Goal: Navigation & Orientation: Find specific page/section

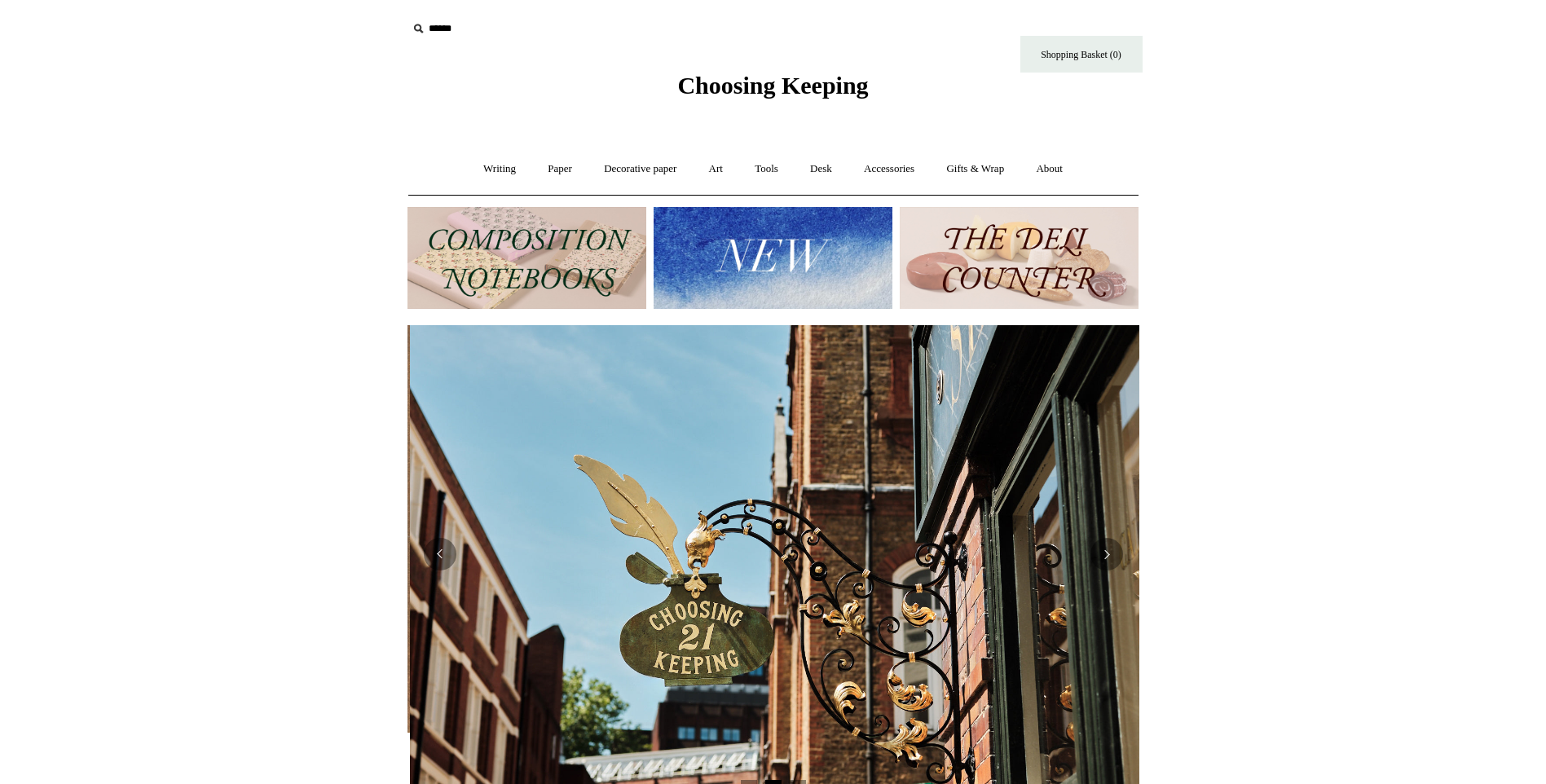
scroll to position [0, 732]
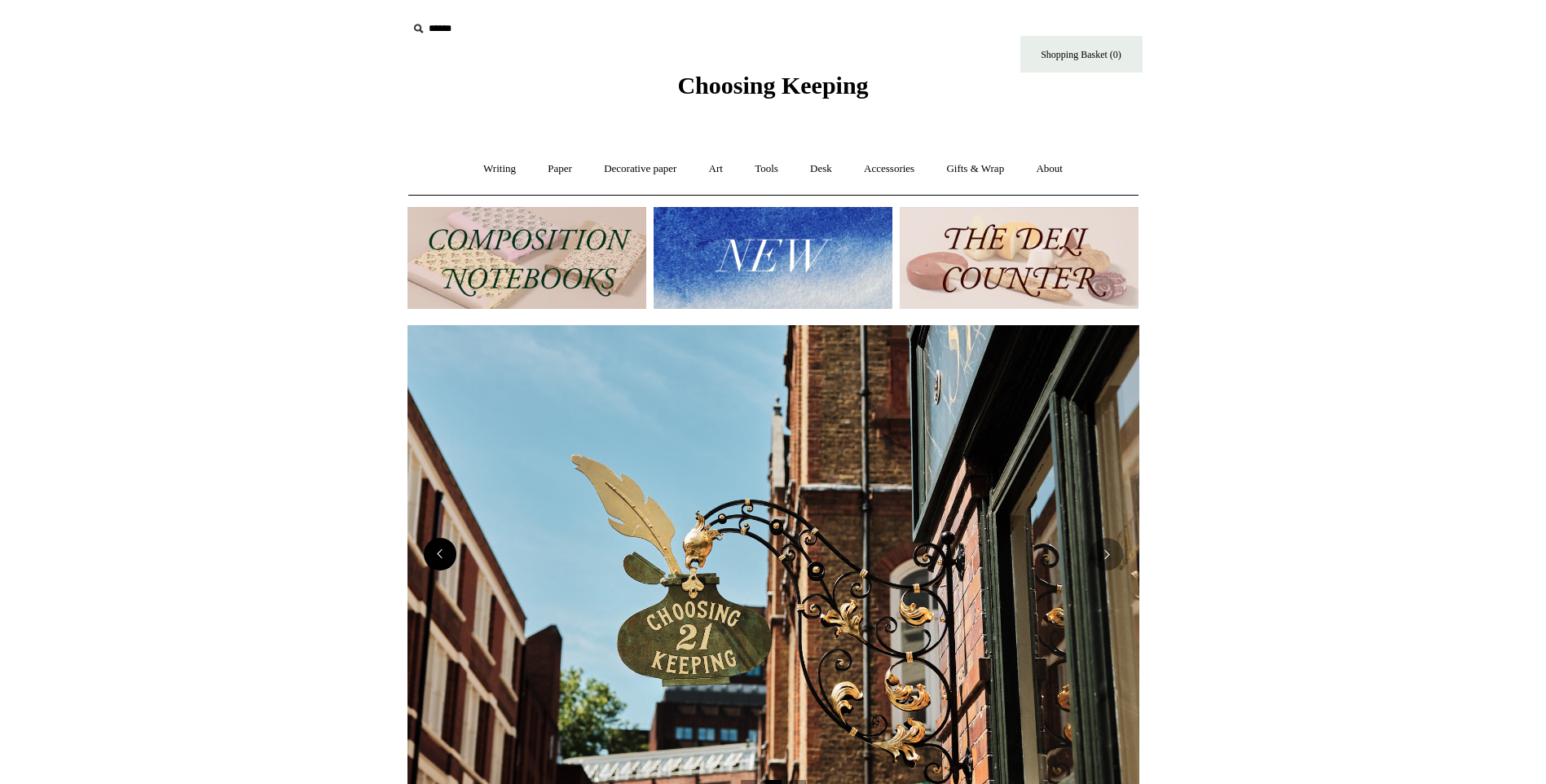
click at [432, 561] on button "Previous" at bounding box center [440, 554] width 33 height 33
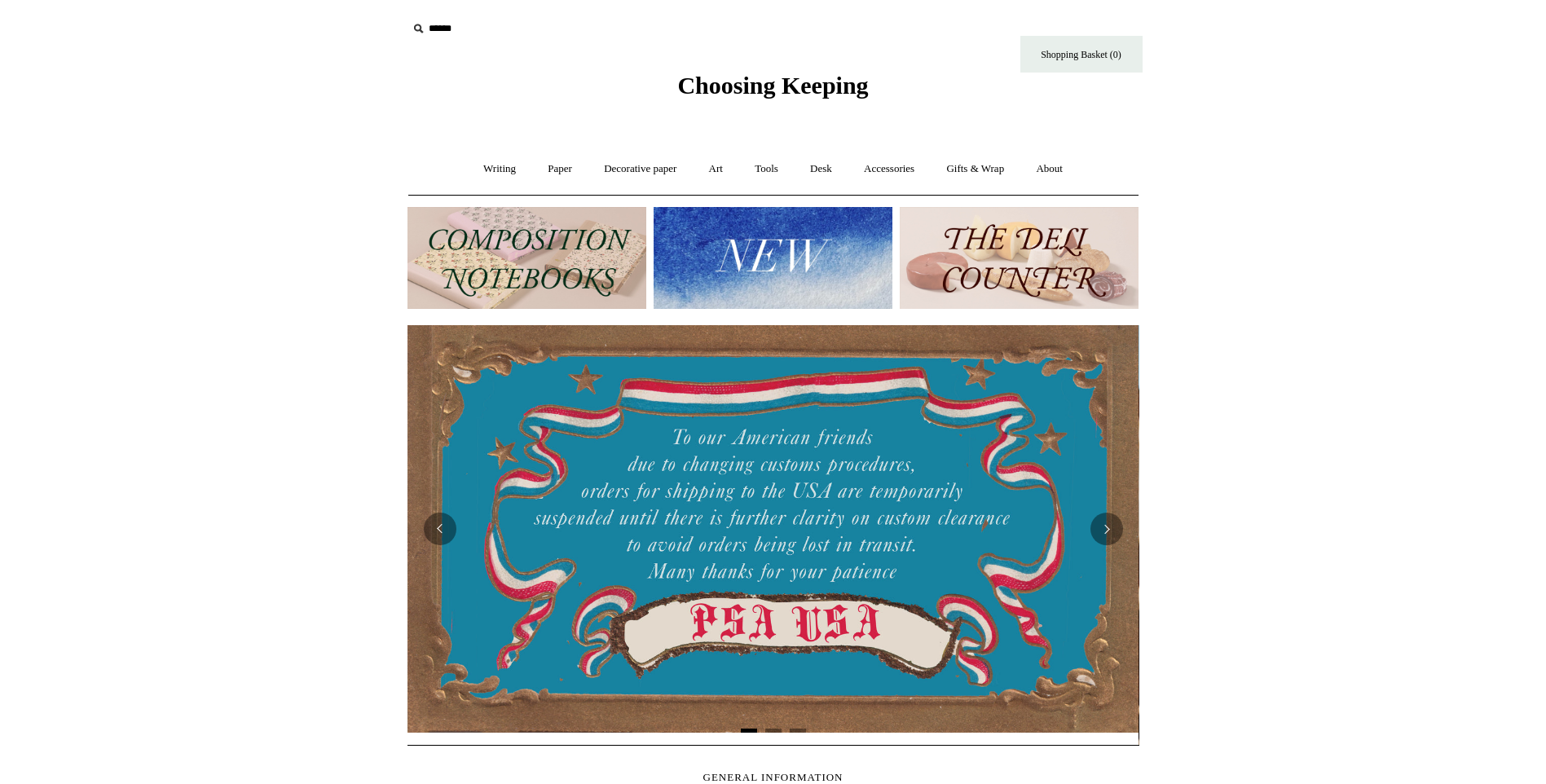
scroll to position [0, 0]
click at [1119, 525] on button "Next" at bounding box center [1107, 529] width 33 height 33
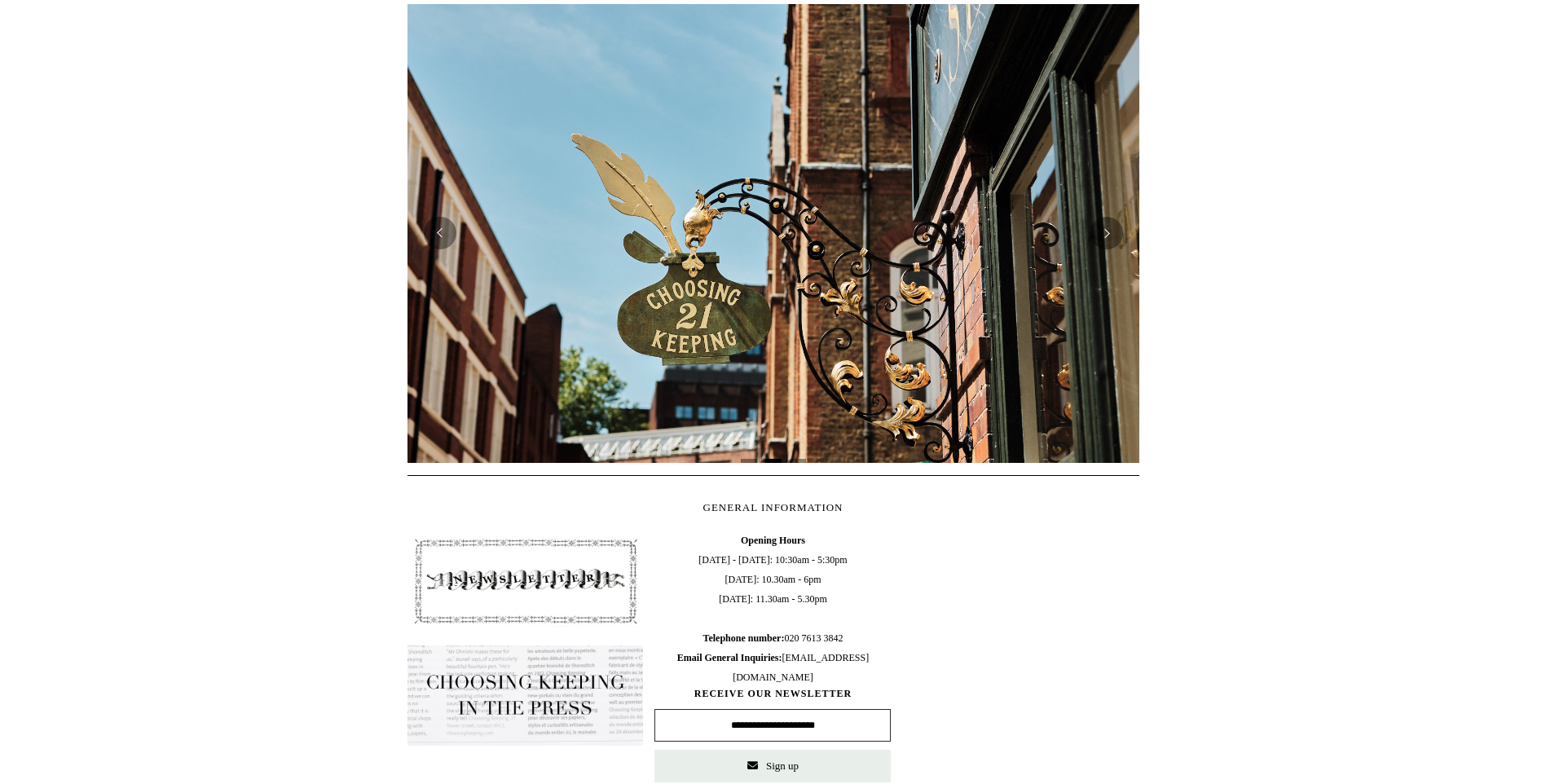
scroll to position [326, 0]
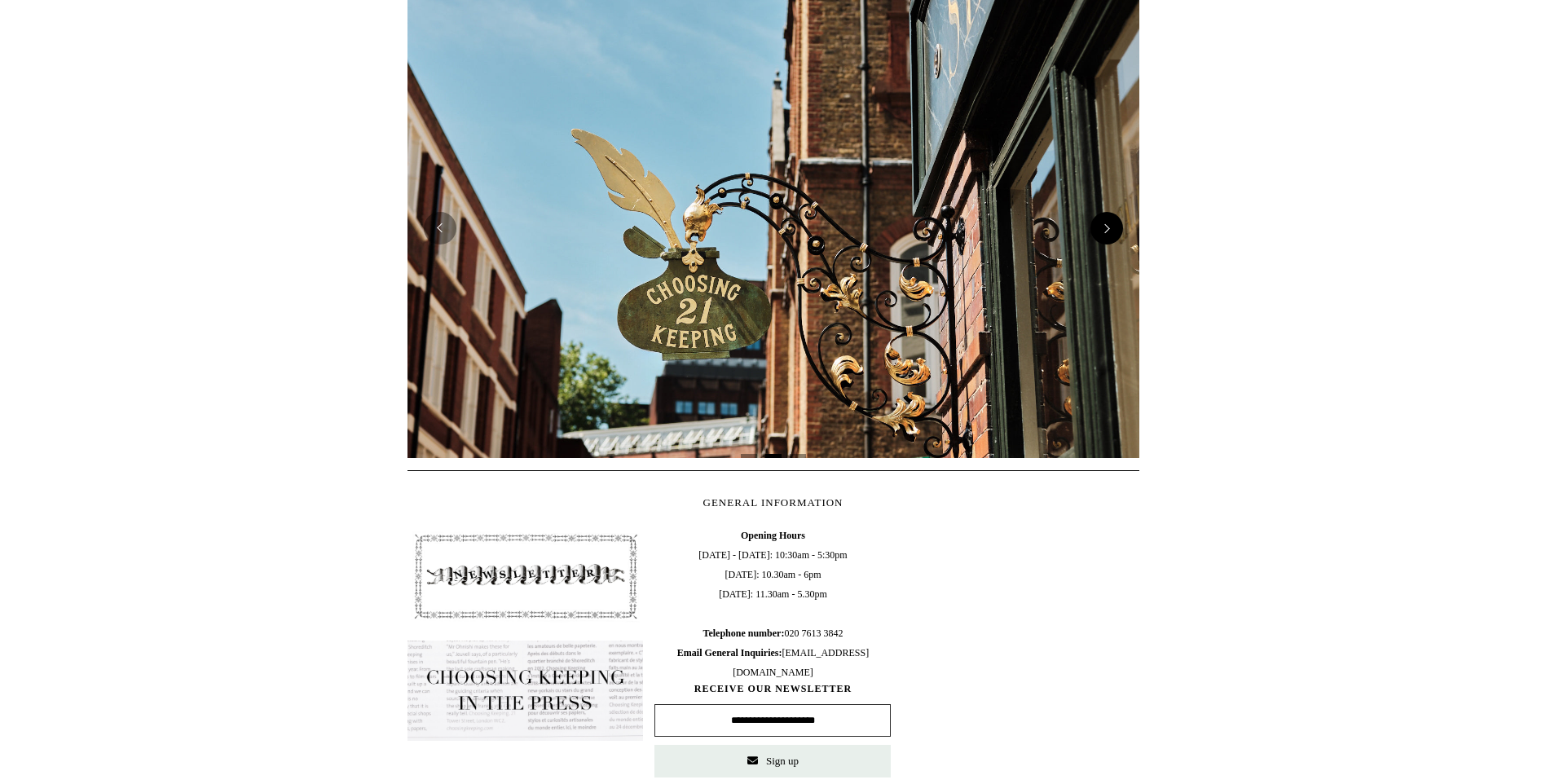
click at [1115, 239] on button "Next" at bounding box center [1107, 228] width 33 height 33
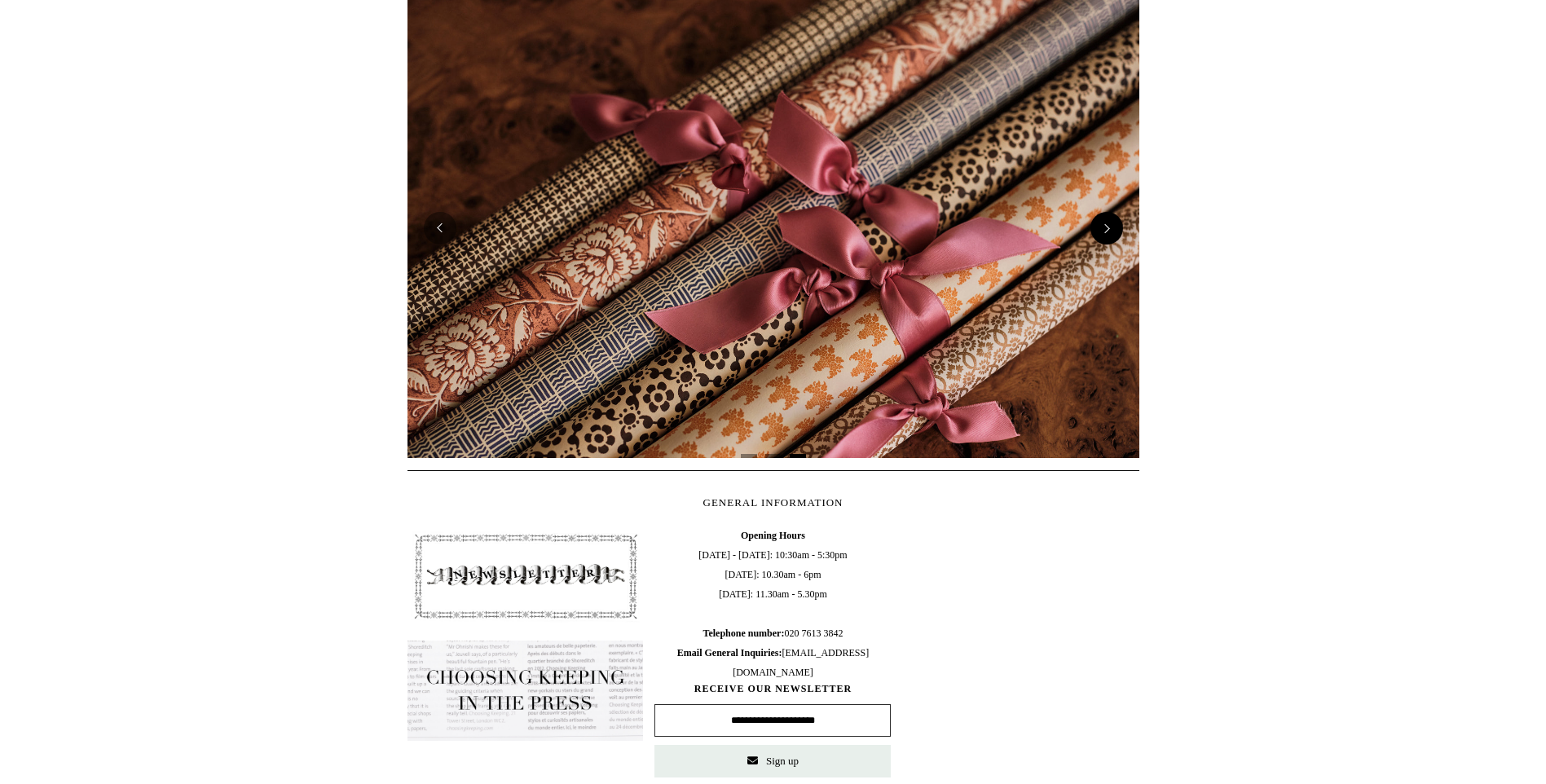
click at [1115, 239] on button "Next" at bounding box center [1107, 228] width 33 height 33
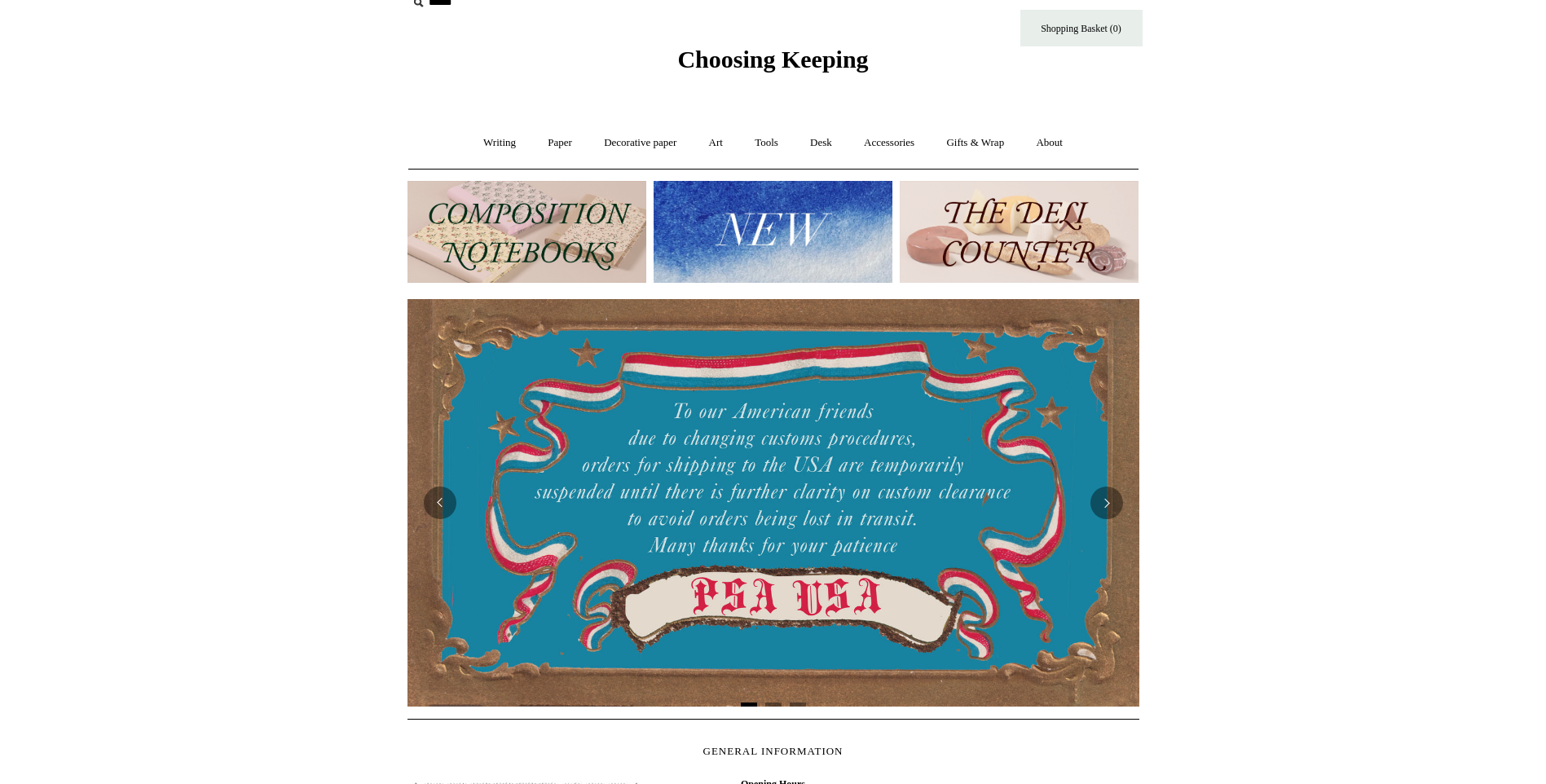
scroll to position [0, 0]
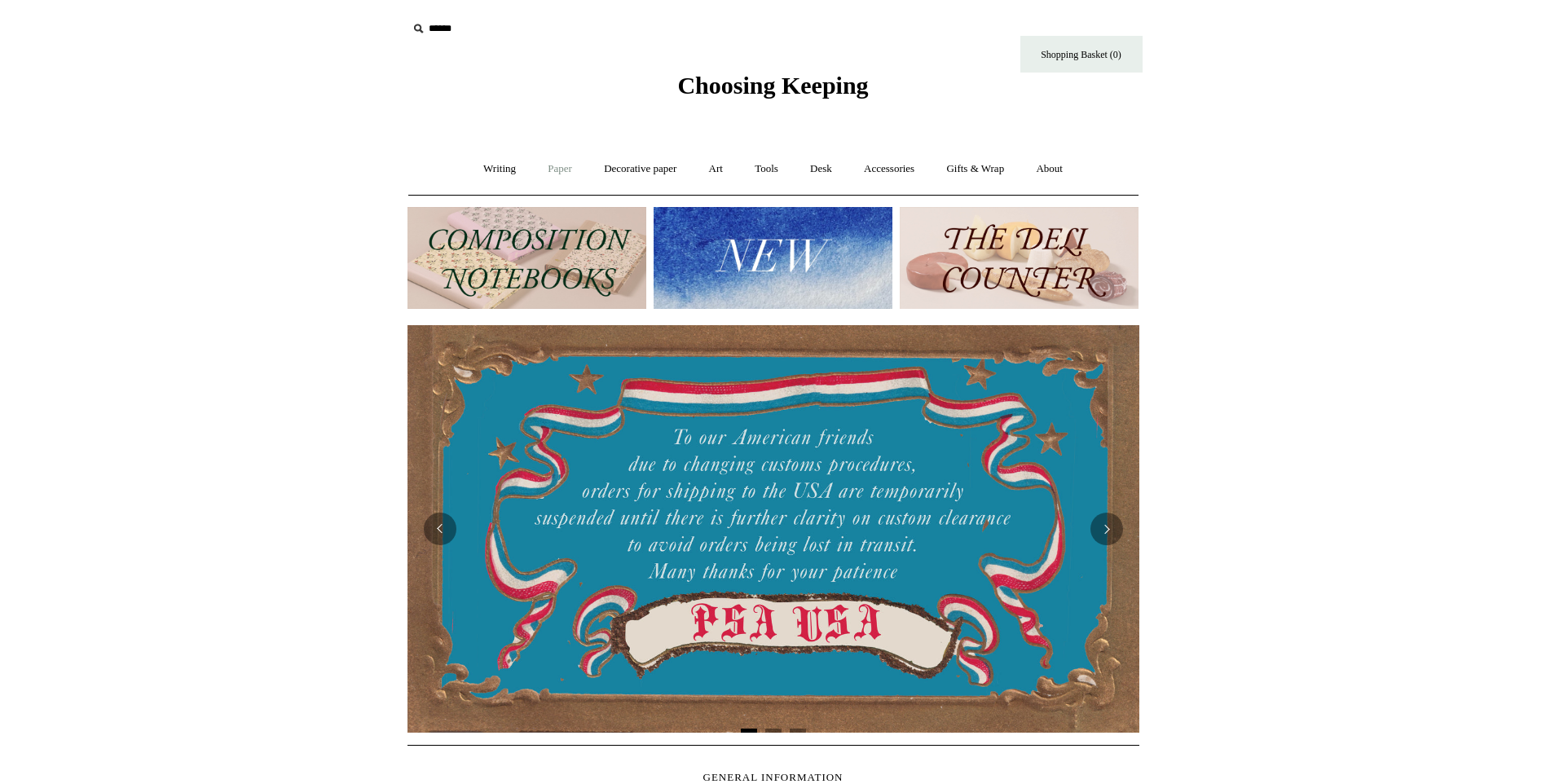
click at [539, 163] on link "Paper +" at bounding box center [559, 169] width 54 height 44
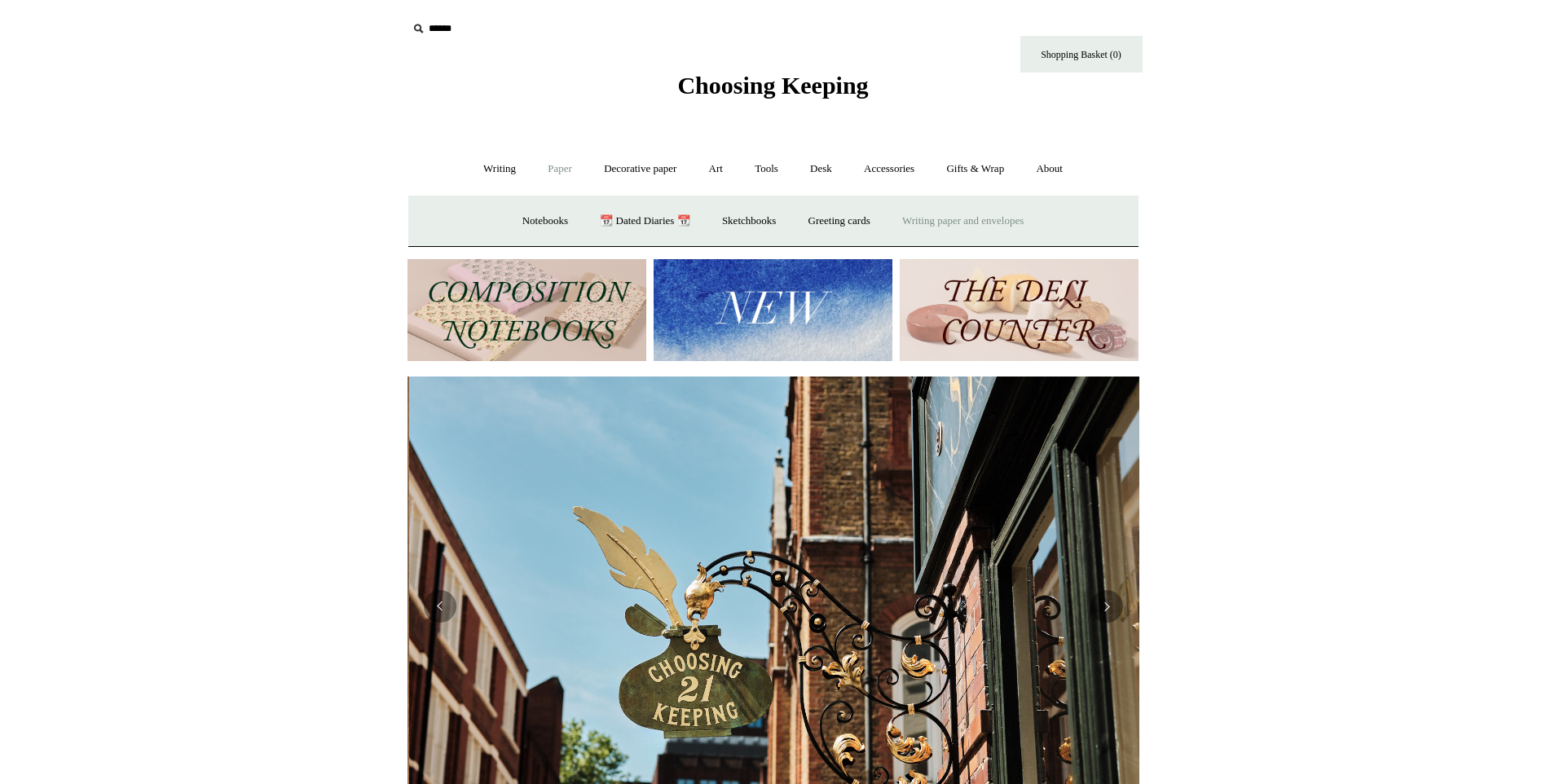
scroll to position [0, 732]
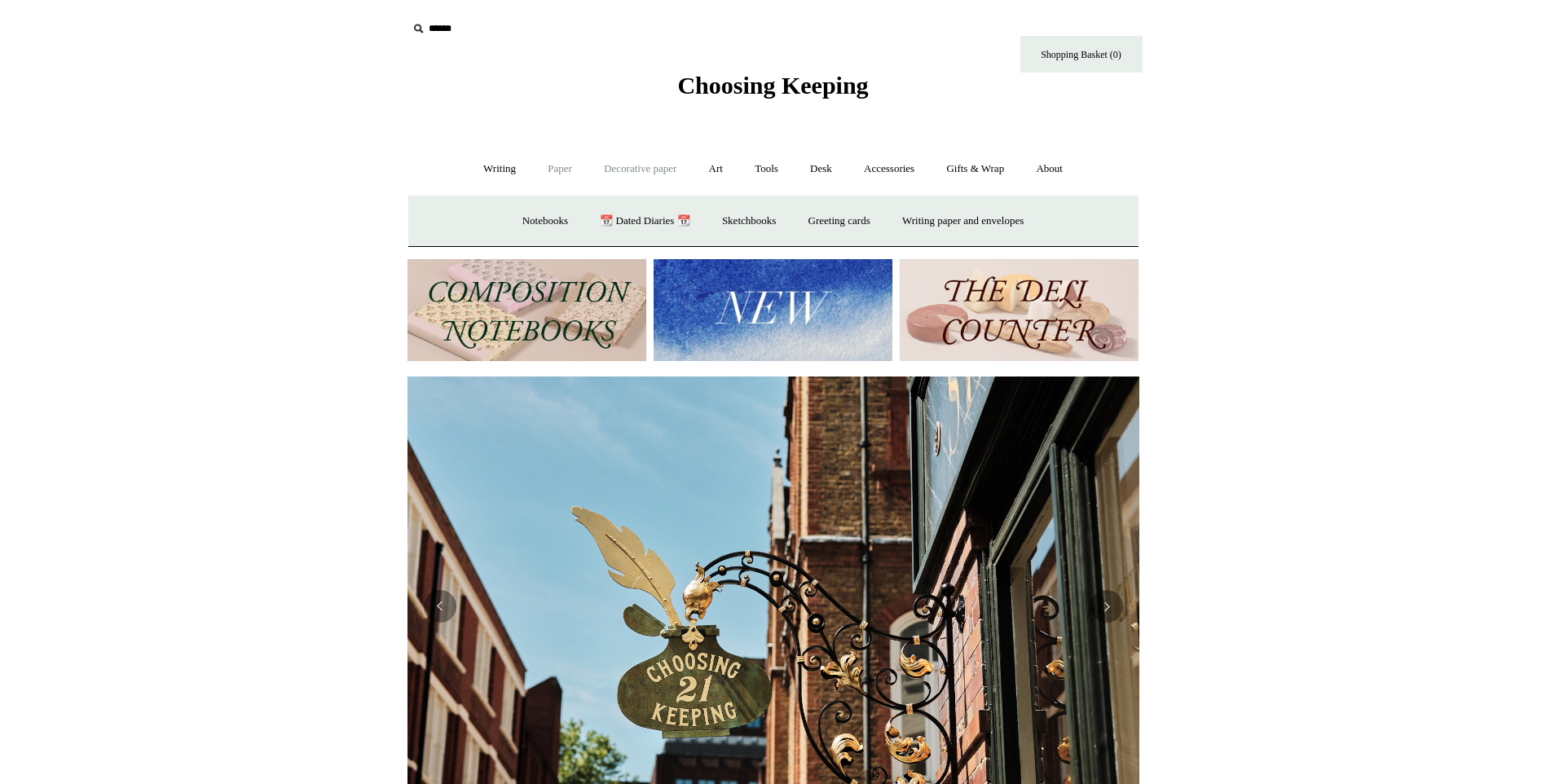
click at [636, 167] on link "Decorative paper +" at bounding box center [640, 169] width 102 height 44
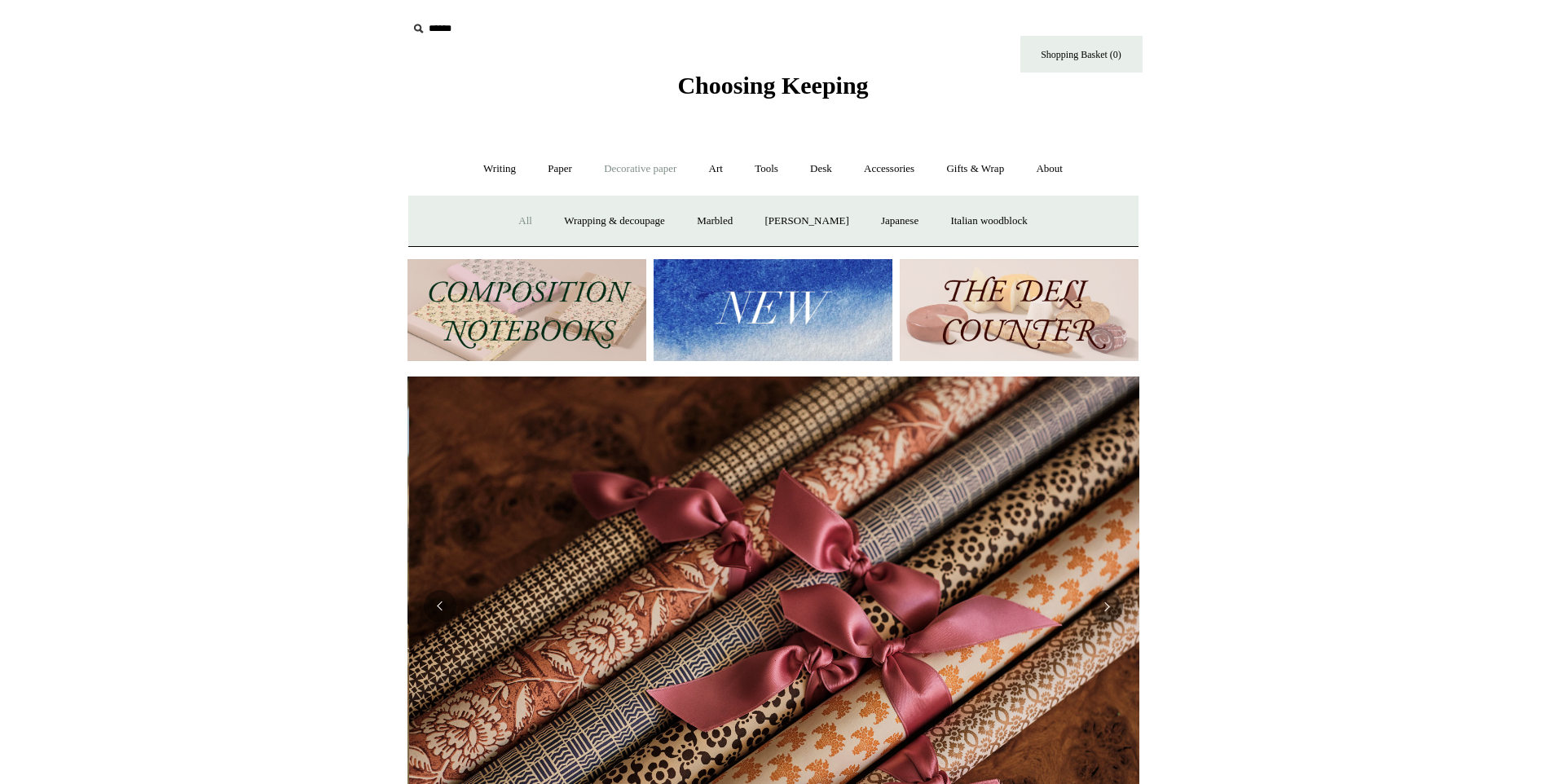
scroll to position [0, 1463]
click at [511, 209] on link "All" at bounding box center [526, 221] width 44 height 44
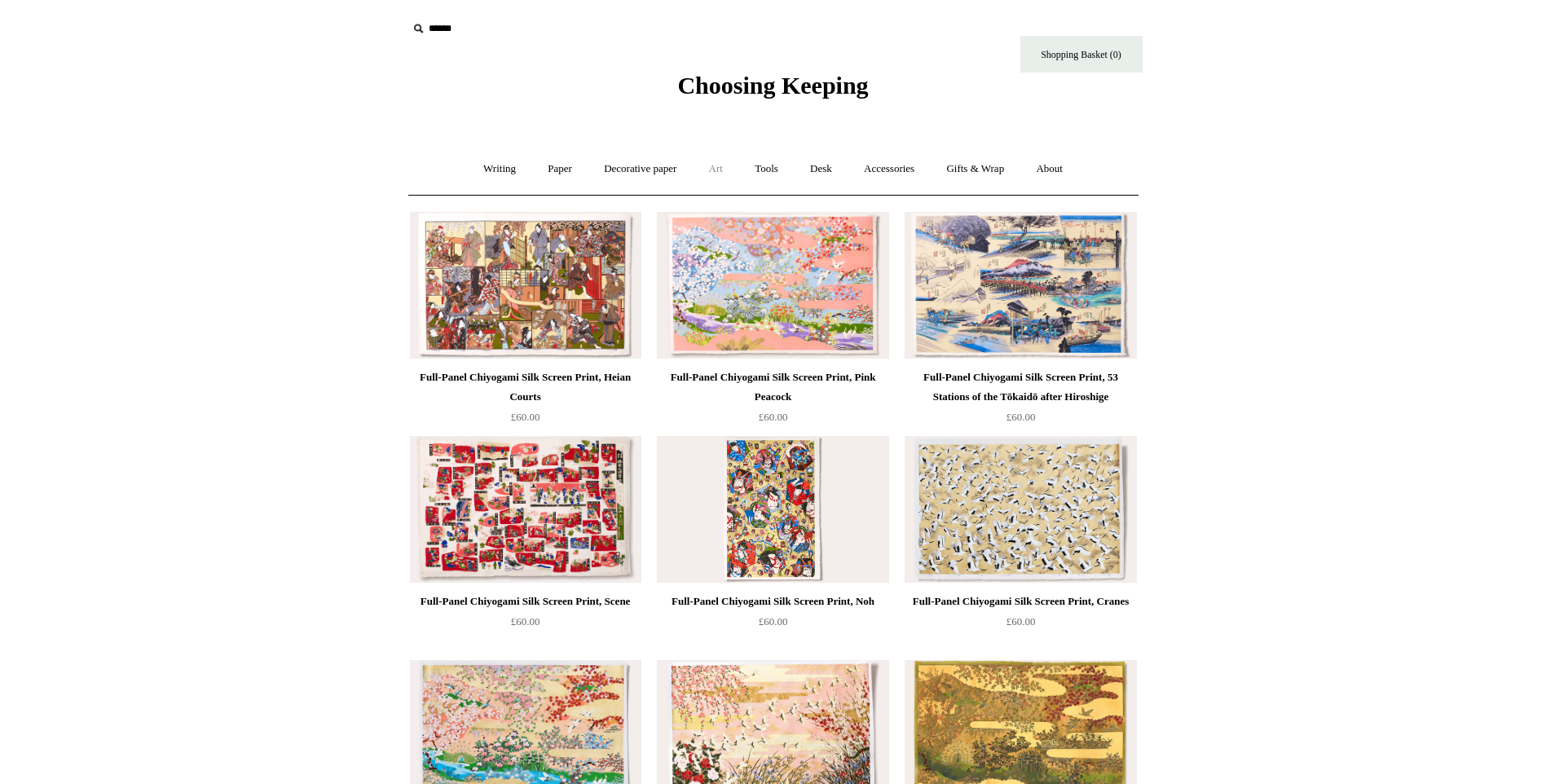
click at [716, 169] on link "Art +" at bounding box center [716, 169] width 44 height 44
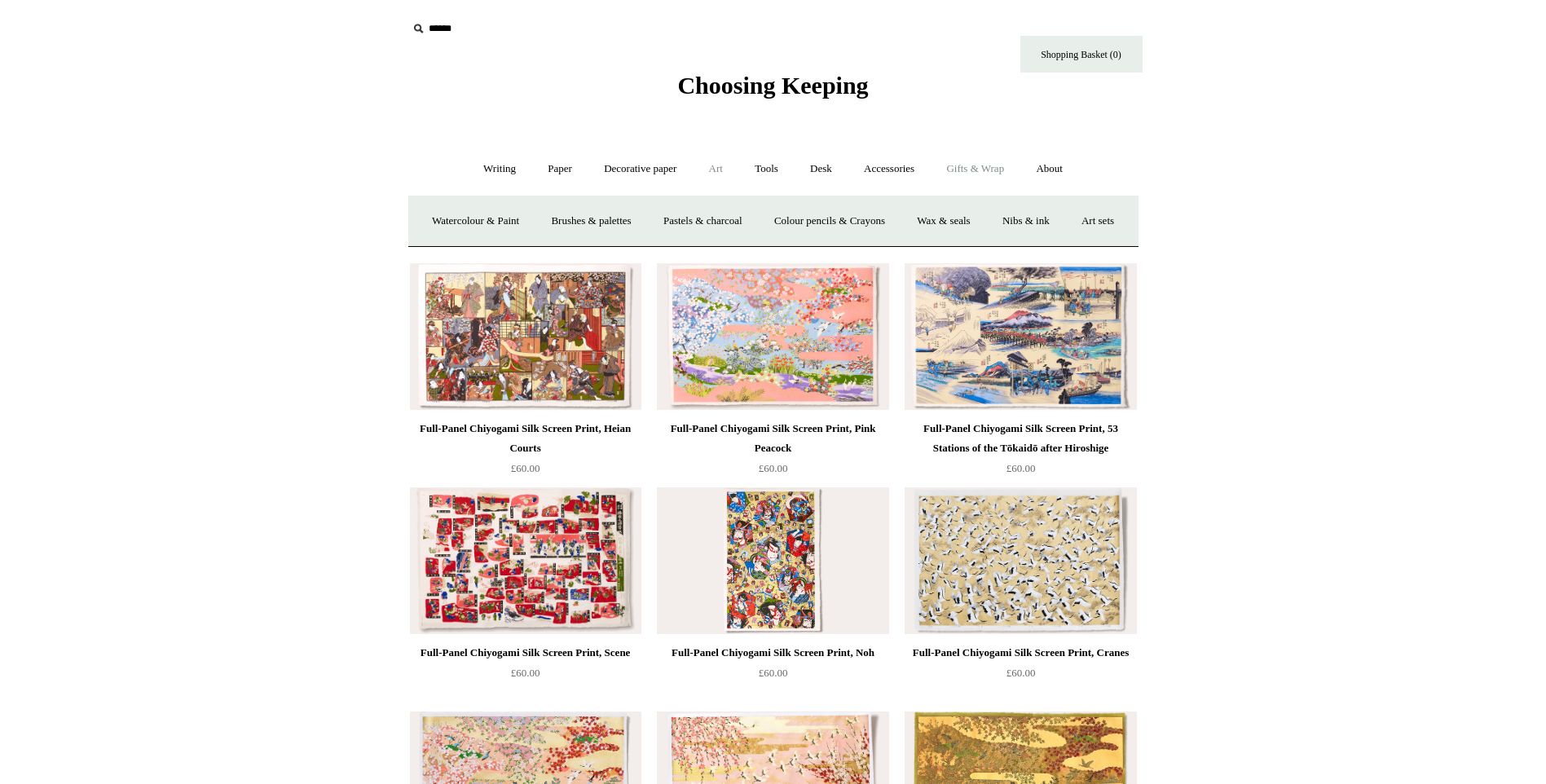
click at [999, 155] on link "Gifts & Wrap +" at bounding box center [975, 169] width 87 height 44
click at [499, 162] on link "Writing +" at bounding box center [499, 169] width 62 height 44
click at [566, 170] on link "Paper +" at bounding box center [559, 169] width 54 height 44
click at [835, 237] on link "Greeting cards +" at bounding box center [839, 221] width 92 height 44
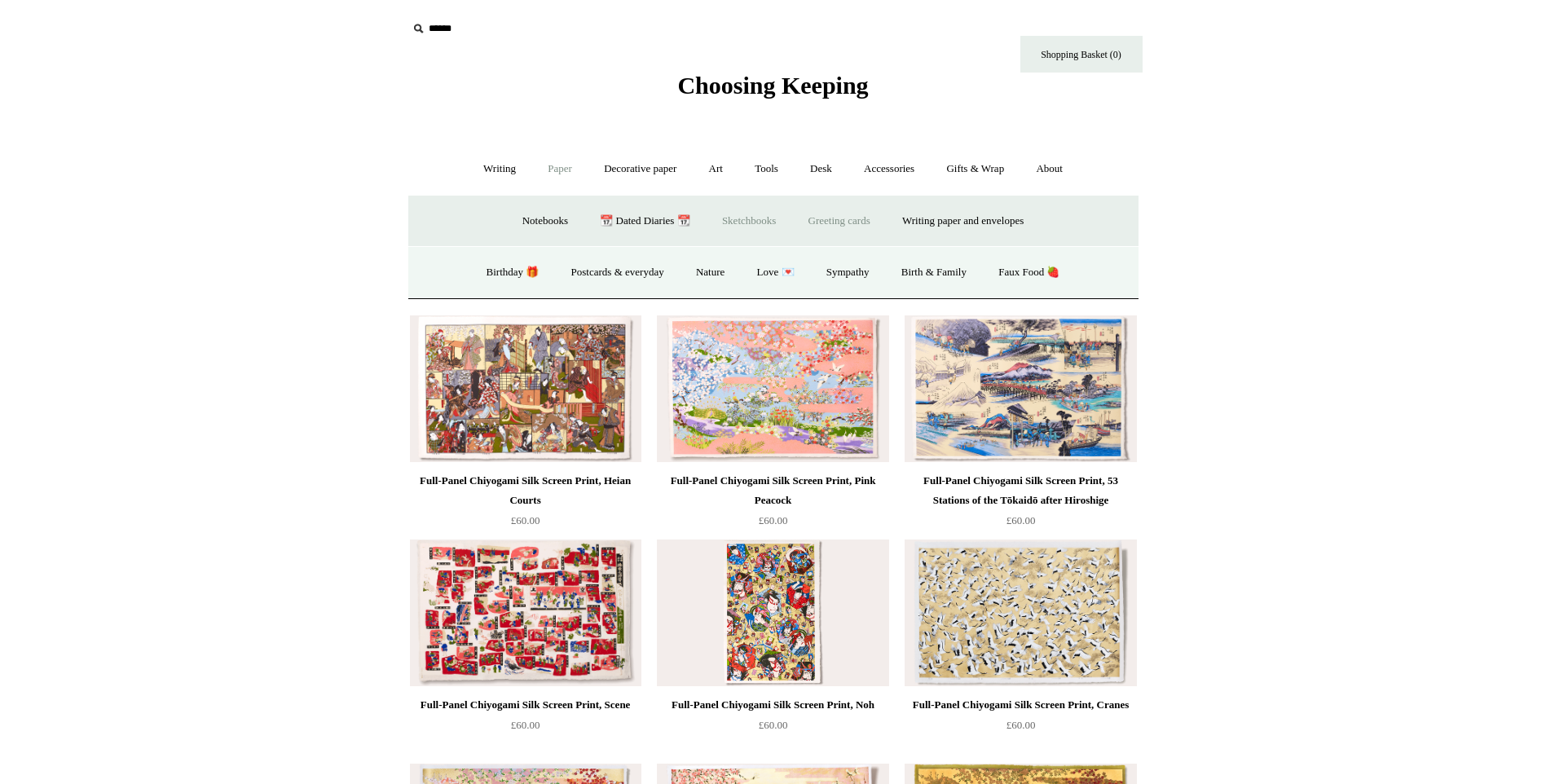
click at [748, 227] on link "Sketchbooks +" at bounding box center [749, 221] width 84 height 44
click at [870, 230] on link "Greeting cards +" at bounding box center [839, 221] width 92 height 44
click at [824, 213] on link "Greeting cards -" at bounding box center [839, 221] width 92 height 44
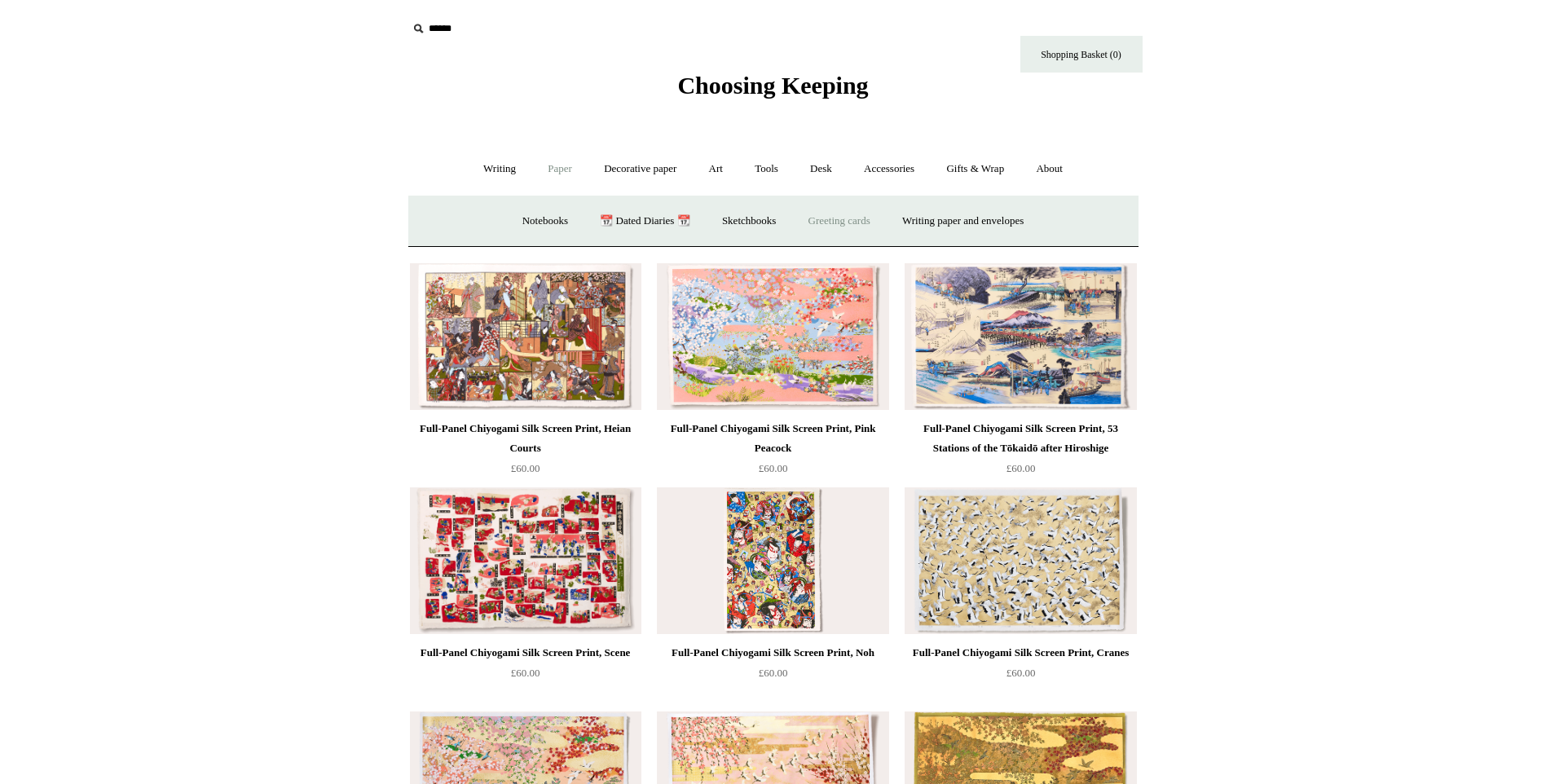
click at [824, 213] on link "Greeting cards +" at bounding box center [839, 221] width 92 height 44
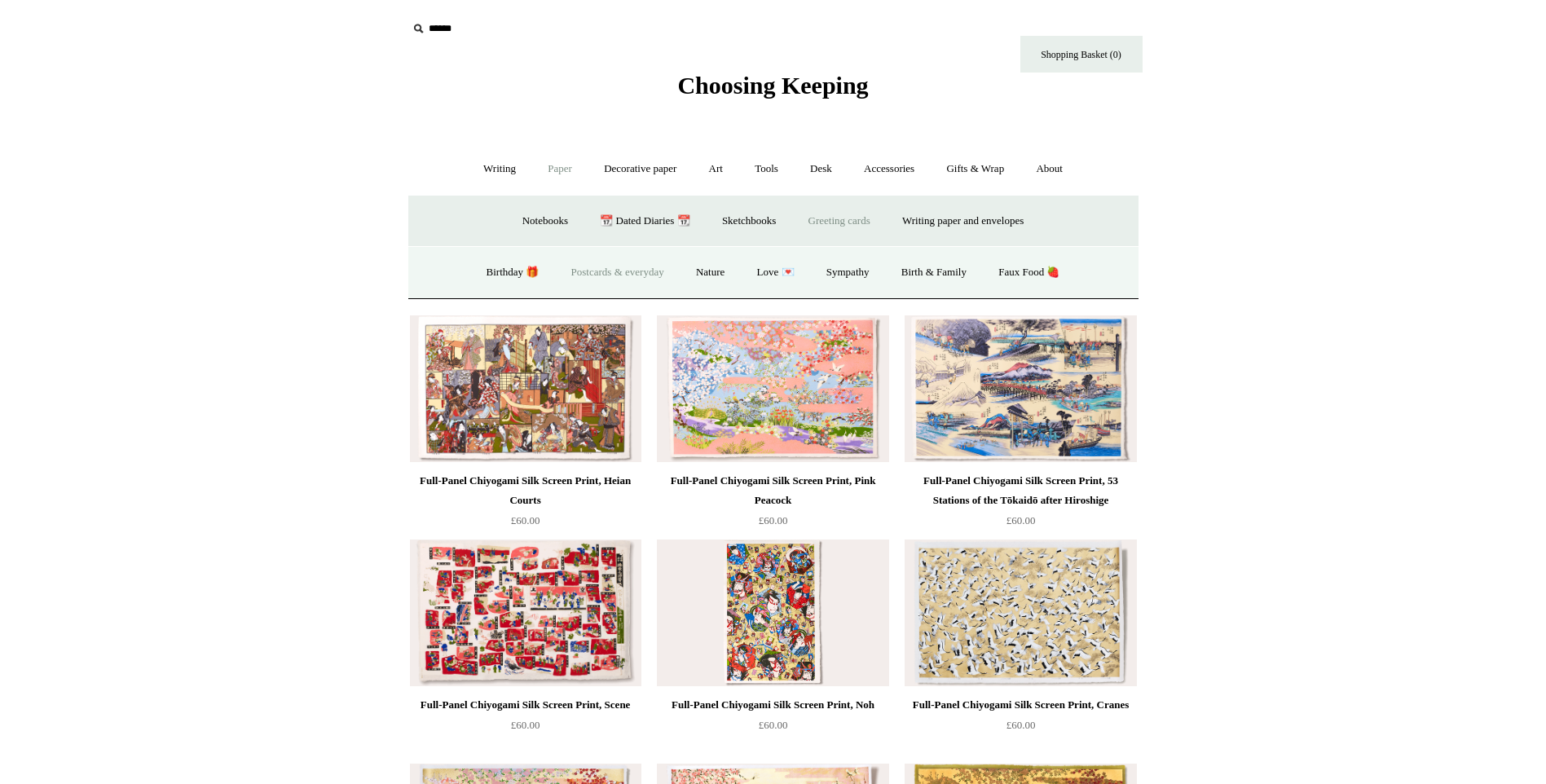
click at [649, 270] on link "Postcards & everyday" at bounding box center [617, 272] width 123 height 44
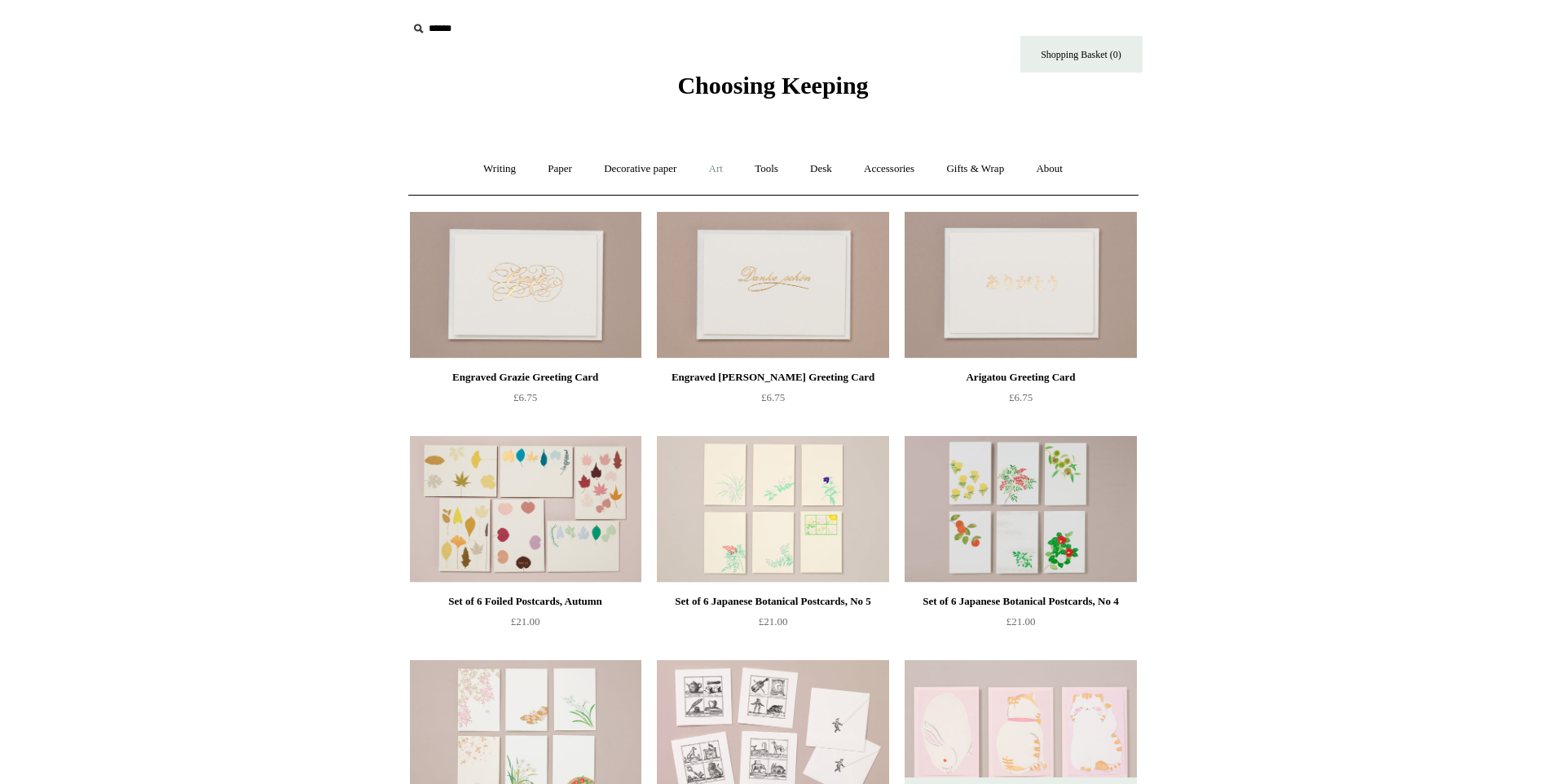
click at [721, 169] on link "Art +" at bounding box center [716, 169] width 44 height 44
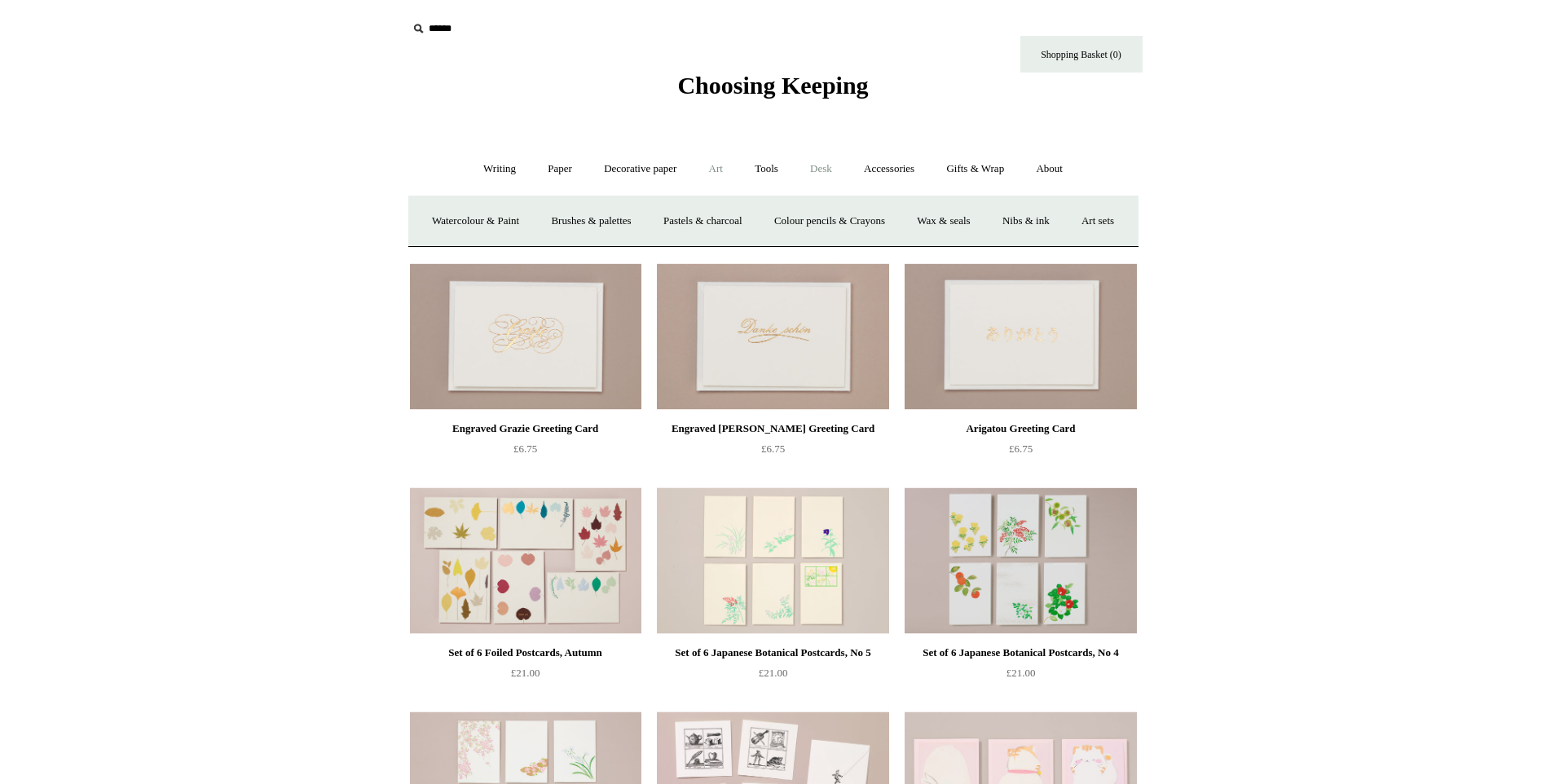
click at [812, 163] on link "Desk +" at bounding box center [821, 169] width 52 height 44
click at [885, 171] on link "Accessories +" at bounding box center [889, 169] width 80 height 44
click at [645, 172] on link "Decorative paper +" at bounding box center [640, 169] width 102 height 44
click at [537, 172] on link "Paper +" at bounding box center [559, 169] width 54 height 44
click at [725, 220] on link "Sketchbooks +" at bounding box center [749, 221] width 84 height 44
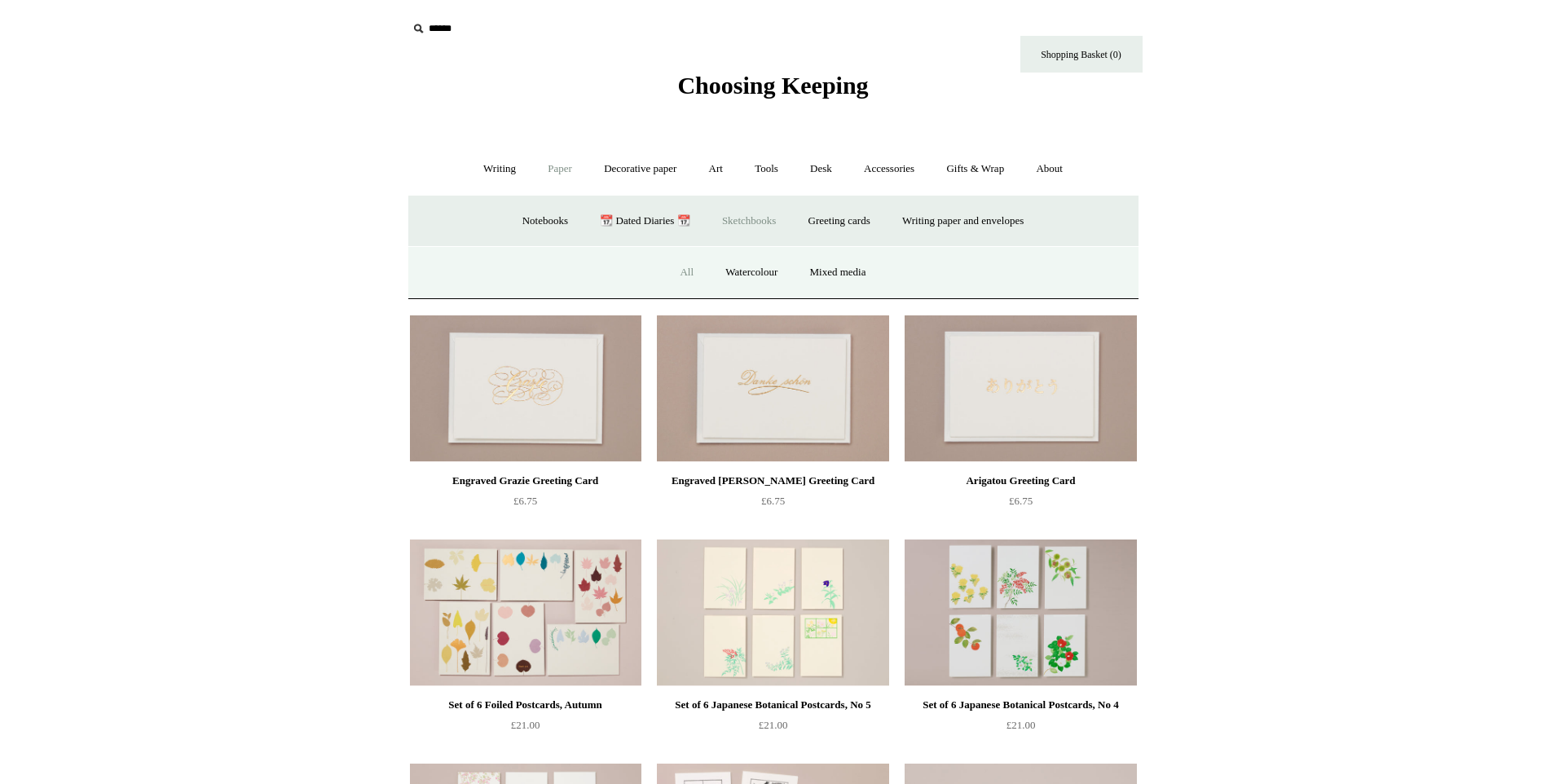
click at [689, 267] on link "All" at bounding box center [686, 272] width 44 height 44
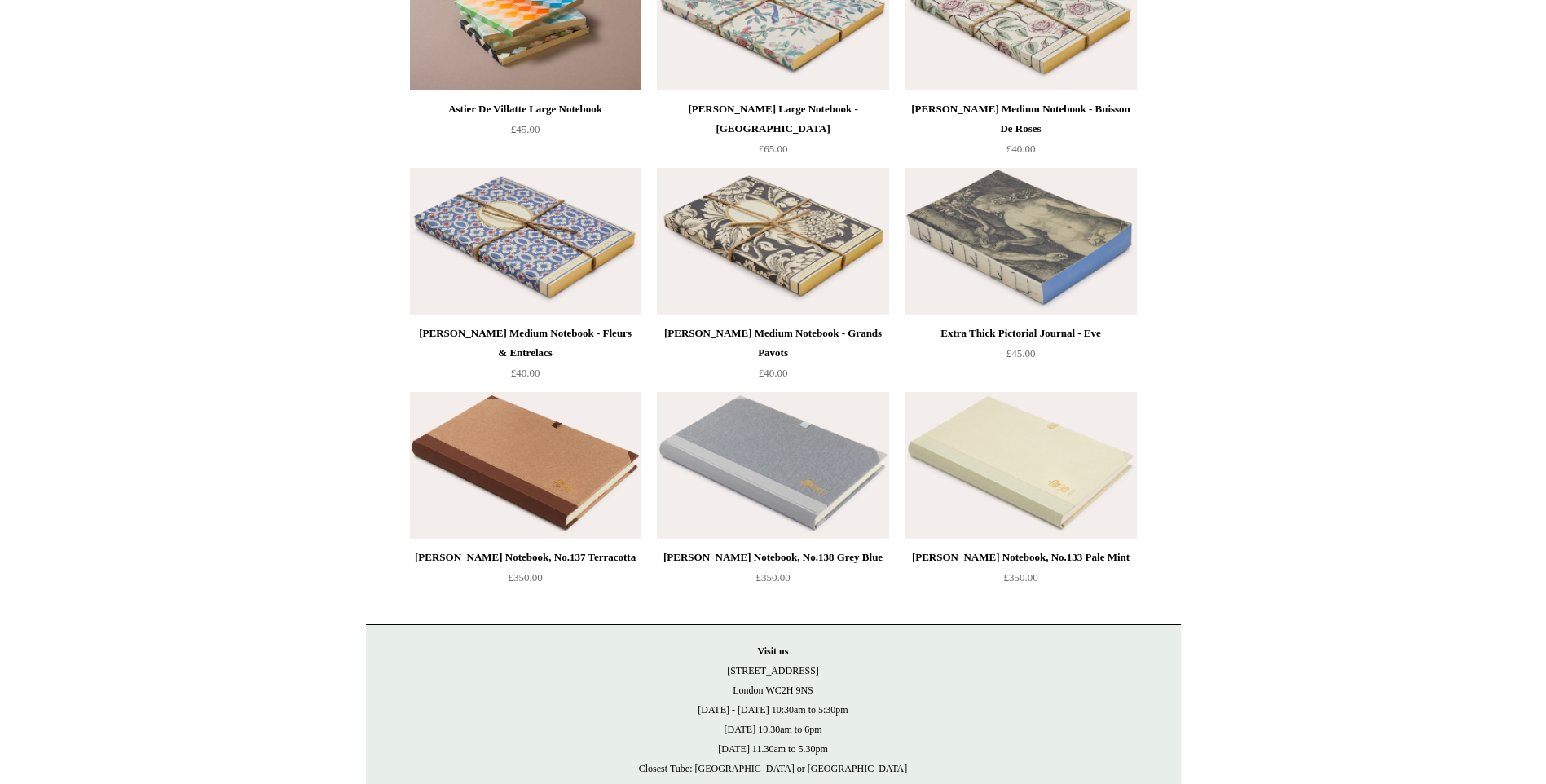
scroll to position [2379, 0]
